Goal: Check status: Check status

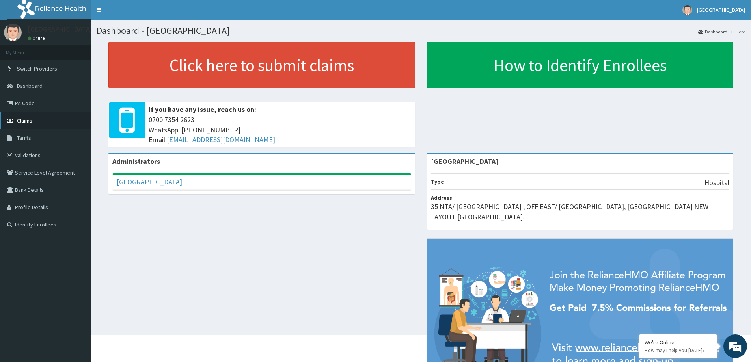
click at [35, 119] on link "Claims" at bounding box center [45, 120] width 91 height 17
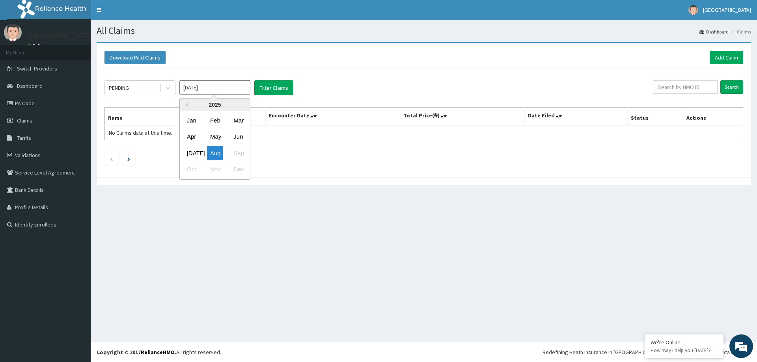
click at [210, 92] on input "[DATE]" at bounding box center [214, 87] width 71 height 14
click at [188, 155] on div "[DATE]" at bounding box center [192, 153] width 16 height 15
type input "[DATE]"
click at [279, 90] on button "Filter Claims" at bounding box center [273, 87] width 39 height 15
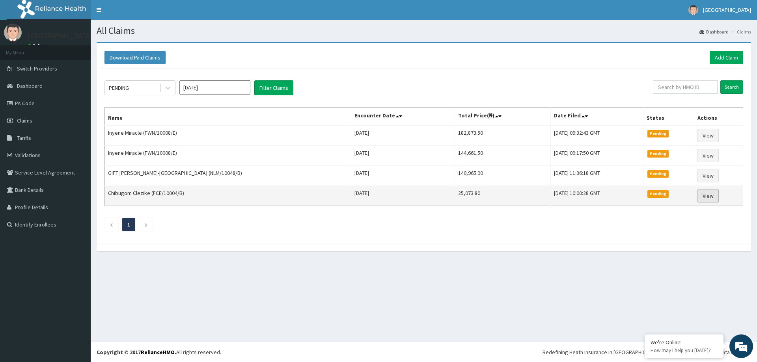
click at [711, 197] on link "View" at bounding box center [707, 195] width 21 height 13
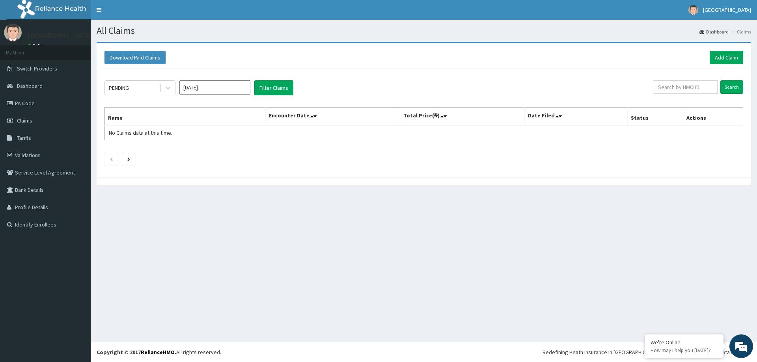
click at [211, 87] on input "[DATE]" at bounding box center [214, 87] width 71 height 14
click at [192, 151] on div "[DATE]" at bounding box center [192, 153] width 16 height 15
type input "[DATE]"
click at [280, 87] on button "Filter Claims" at bounding box center [273, 87] width 39 height 15
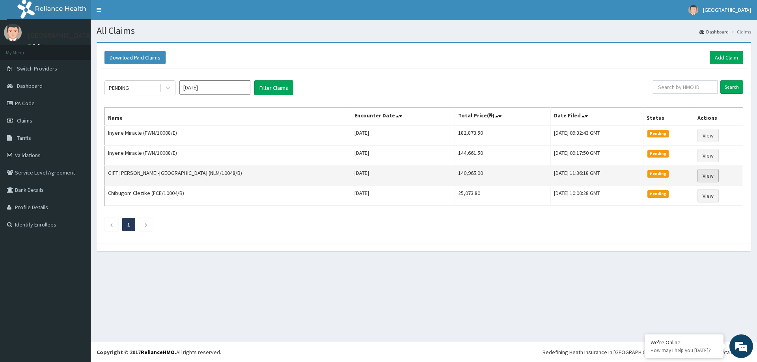
click at [697, 177] on link "View" at bounding box center [707, 175] width 21 height 13
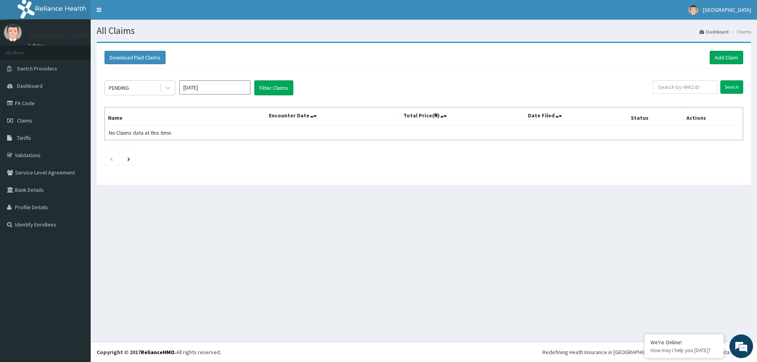
click at [232, 85] on input "Aug 2025" at bounding box center [214, 87] width 71 height 14
click at [187, 148] on div "Jul" at bounding box center [192, 153] width 16 height 15
type input "Jul 2025"
click at [270, 86] on button "Filter Claims" at bounding box center [273, 87] width 39 height 15
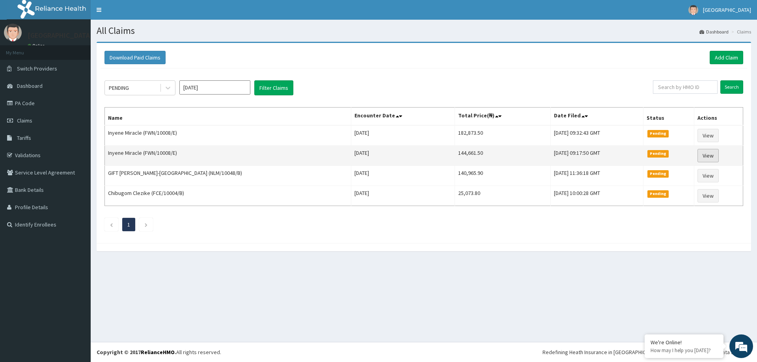
click at [705, 155] on link "View" at bounding box center [707, 155] width 21 height 13
